Goal: Task Accomplishment & Management: Manage account settings

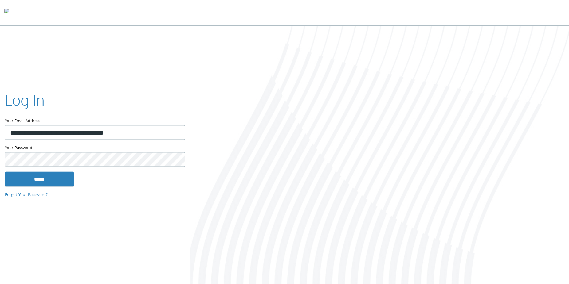
click at [61, 130] on input "**********" at bounding box center [95, 133] width 180 height 14
type input "**********"
click at [5, 172] on input "******" at bounding box center [39, 179] width 69 height 15
type input "**********"
